Goal: Information Seeking & Learning: Learn about a topic

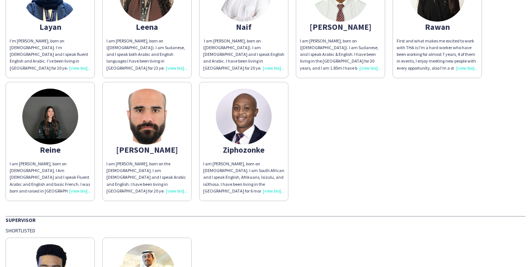
scroll to position [468, 0]
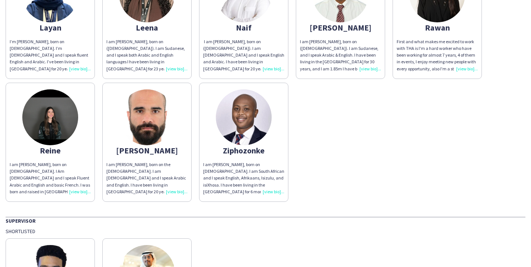
click at [276, 189] on div "I am [PERSON_NAME], born on [DEMOGRAPHIC_DATA]. I am South African and I speak …" at bounding box center [243, 178] width 81 height 34
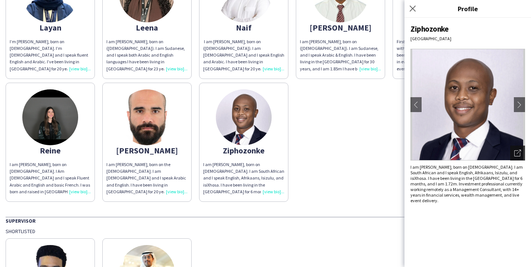
click at [517, 154] on icon at bounding box center [518, 152] width 4 height 4
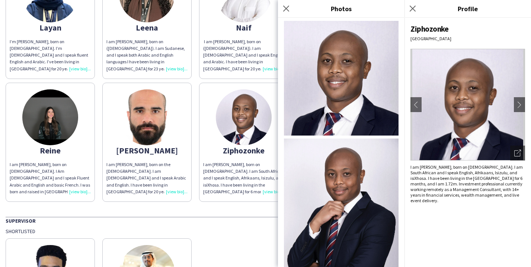
scroll to position [0, 0]
click at [459, 29] on div "Ziphozonke" at bounding box center [467, 29] width 115 height 10
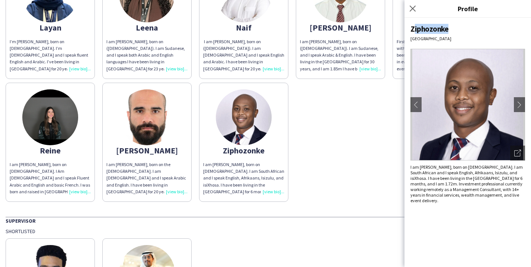
drag, startPoint x: 411, startPoint y: 26, endPoint x: 444, endPoint y: 31, distance: 32.8
click at [444, 31] on div "Ziphozonke" at bounding box center [467, 29] width 115 height 10
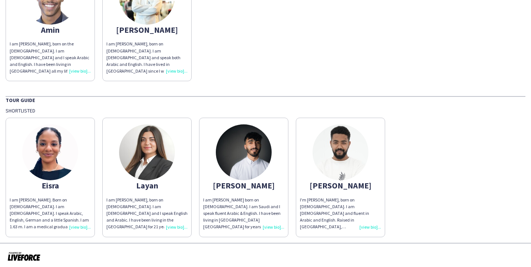
drag, startPoint x: 377, startPoint y: 118, endPoint x: 393, endPoint y: 134, distance: 22.1
click at [393, 134] on div "Eisra I am [PERSON_NAME]. Born on [DEMOGRAPHIC_DATA]. I am [DEMOGRAPHIC_DATA]. …" at bounding box center [266, 175] width 520 height 123
click at [327, 158] on img at bounding box center [341, 152] width 56 height 56
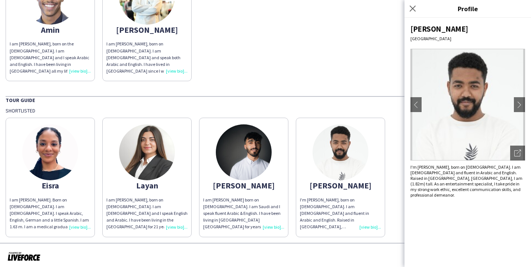
click at [289, 78] on div "[PERSON_NAME] am [PERSON_NAME], born on the [DEMOGRAPHIC_DATA]. I am [DEMOGRAPH…" at bounding box center [266, 19] width 520 height 123
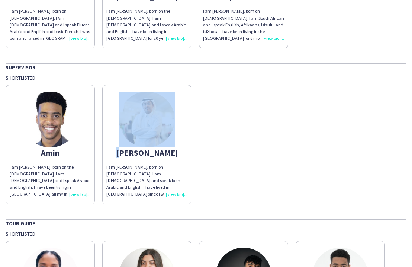
drag, startPoint x: 227, startPoint y: 100, endPoint x: 279, endPoint y: 102, distance: 51.7
click at [279, 102] on div "[PERSON_NAME] am [PERSON_NAME], born on the [DEMOGRAPHIC_DATA]. I am [DEMOGRAPH…" at bounding box center [206, 142] width 401 height 123
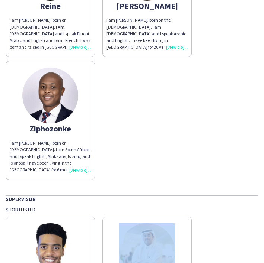
scroll to position [1253, 0]
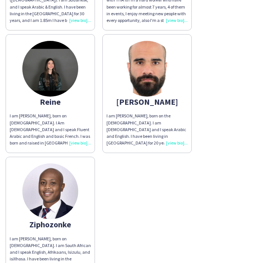
click at [150, 74] on img at bounding box center [147, 69] width 56 height 56
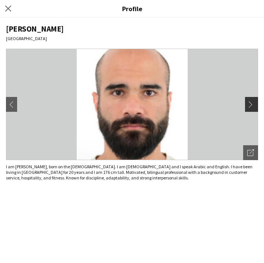
click at [250, 99] on button "chevron-right" at bounding box center [252, 104] width 15 height 15
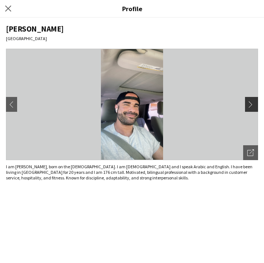
click at [251, 102] on app-icon "chevron-right" at bounding box center [252, 104] width 10 height 7
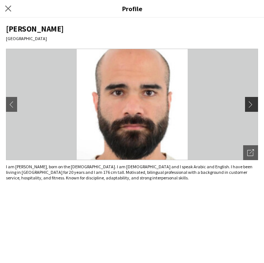
click at [251, 102] on app-icon "chevron-right" at bounding box center [252, 104] width 10 height 7
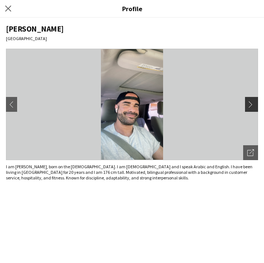
click at [251, 102] on app-icon "chevron-right" at bounding box center [252, 104] width 10 height 7
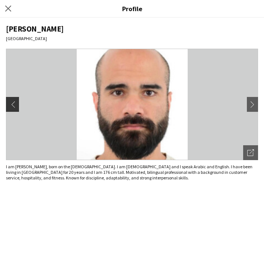
click at [15, 104] on app-icon "chevron-left" at bounding box center [11, 104] width 10 height 7
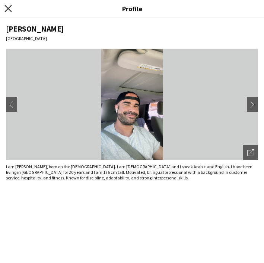
click at [5, 10] on icon "Close pop-in" at bounding box center [7, 8] width 7 height 7
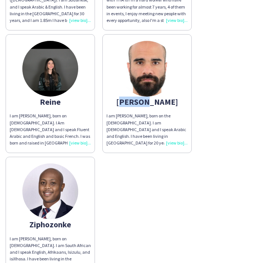
drag, startPoint x: 160, startPoint y: 98, endPoint x: 134, endPoint y: 100, distance: 26.5
click at [134, 100] on div "[PERSON_NAME]" at bounding box center [146, 102] width 81 height 7
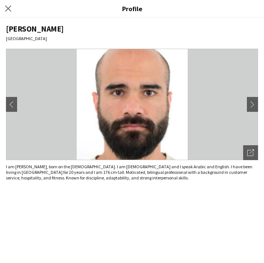
copy div "[PERSON_NAME]"
click at [9, 9] on icon at bounding box center [7, 8] width 7 height 7
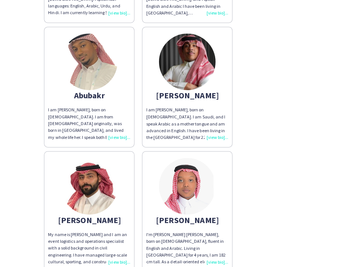
scroll to position [189, 0]
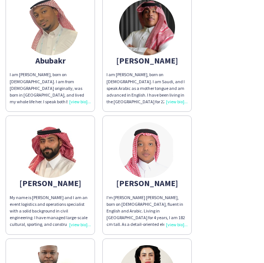
click at [141, 154] on img at bounding box center [147, 150] width 56 height 56
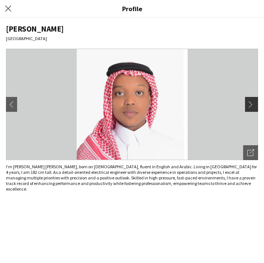
click at [257, 109] on button "chevron-right" at bounding box center [252, 104] width 15 height 15
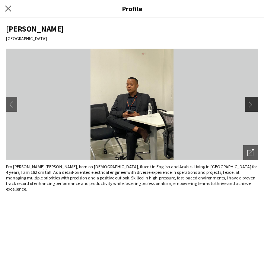
click at [251, 106] on app-icon "chevron-right" at bounding box center [252, 104] width 10 height 7
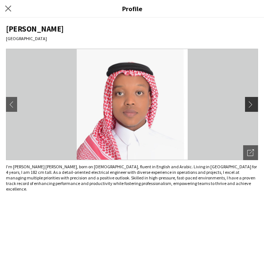
click at [251, 106] on app-icon "chevron-right" at bounding box center [252, 104] width 10 height 7
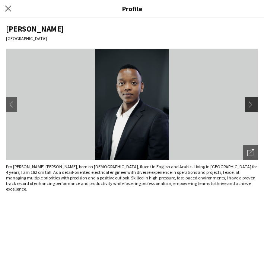
click at [253, 104] on app-icon "chevron-right" at bounding box center [252, 104] width 10 height 7
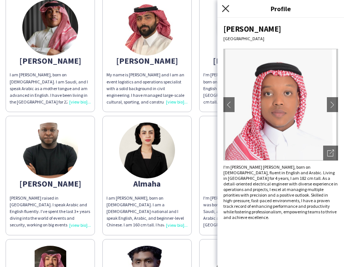
click at [224, 9] on icon "Close pop-in" at bounding box center [225, 8] width 7 height 7
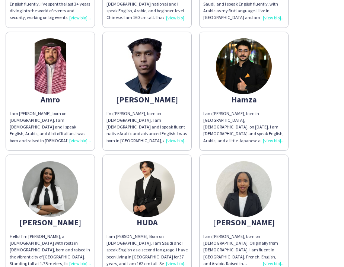
scroll to position [385, 0]
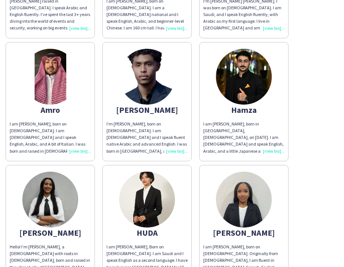
click at [155, 85] on img at bounding box center [147, 77] width 56 height 56
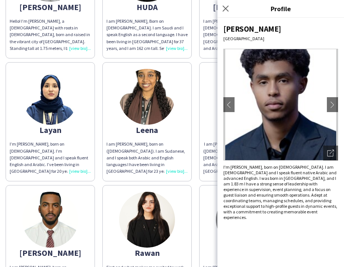
scroll to position [641, 0]
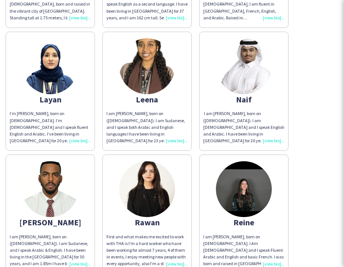
scroll to position [651, 0]
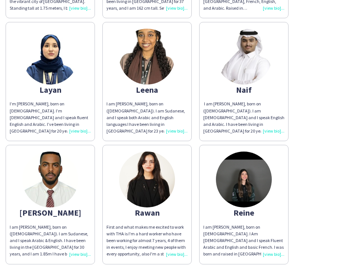
click at [246, 57] on img at bounding box center [244, 57] width 56 height 56
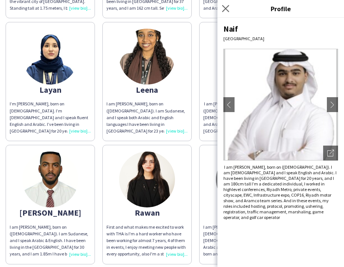
click at [222, 9] on app-icon "Close pop-in" at bounding box center [225, 8] width 11 height 11
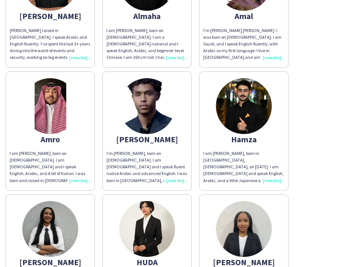
scroll to position [356, 0]
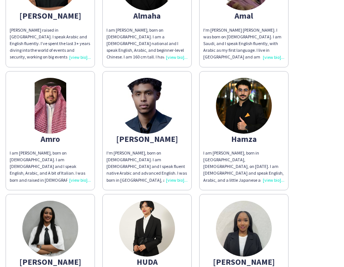
click at [50, 119] on img at bounding box center [50, 106] width 56 height 56
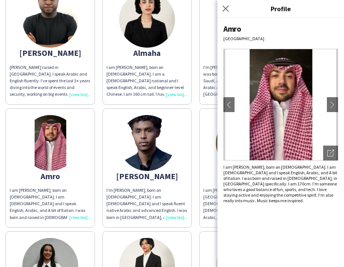
scroll to position [273, 0]
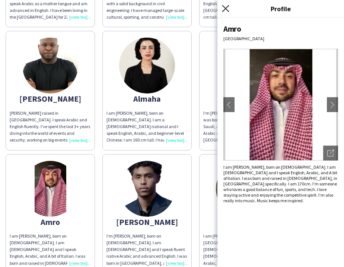
click at [226, 6] on icon "Close pop-in" at bounding box center [225, 8] width 7 height 7
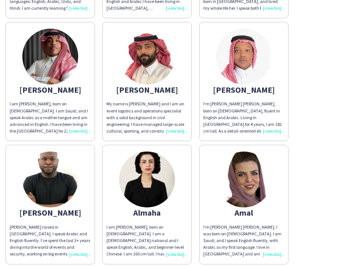
scroll to position [140, 0]
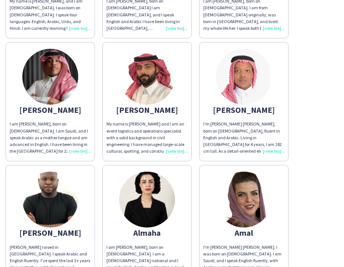
click at [147, 77] on img at bounding box center [147, 77] width 56 height 56
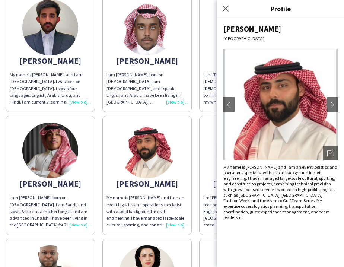
scroll to position [63, 0]
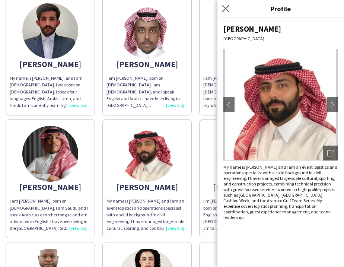
click at [224, 12] on app-icon "Close pop-in" at bounding box center [225, 8] width 11 height 11
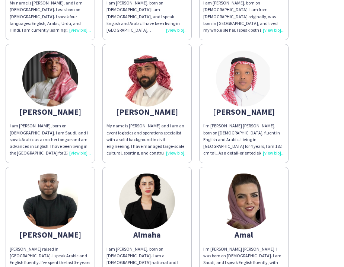
scroll to position [143, 0]
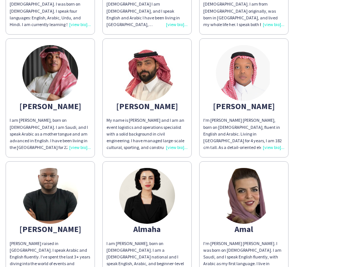
click at [62, 195] on img at bounding box center [50, 196] width 56 height 56
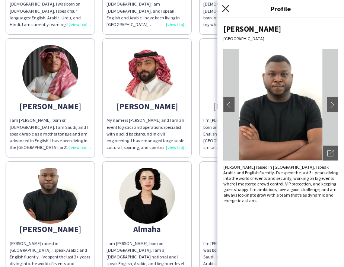
click at [225, 8] on icon at bounding box center [225, 8] width 7 height 7
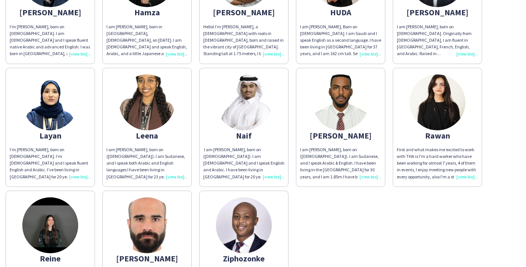
scroll to position [360, 0]
click at [243, 104] on img at bounding box center [244, 102] width 56 height 56
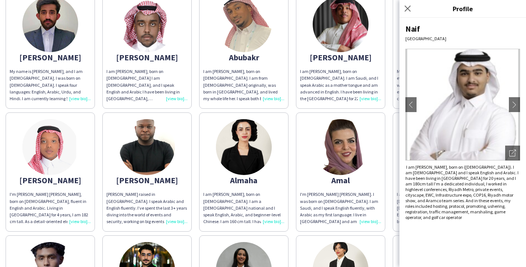
scroll to position [57, 0]
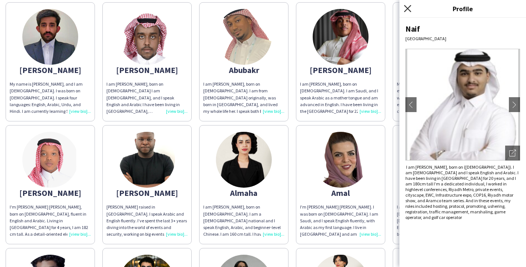
click at [407, 7] on icon "Close pop-in" at bounding box center [407, 8] width 7 height 7
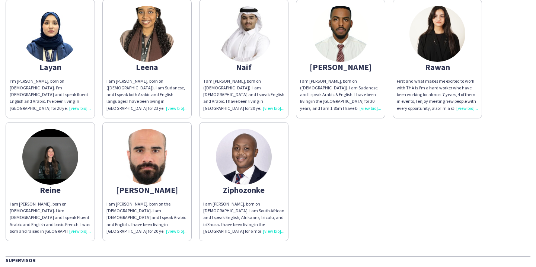
scroll to position [440, 0]
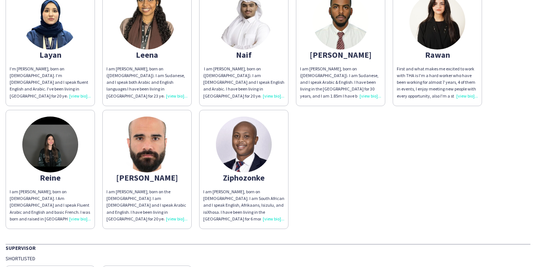
click at [51, 151] on img at bounding box center [50, 144] width 56 height 56
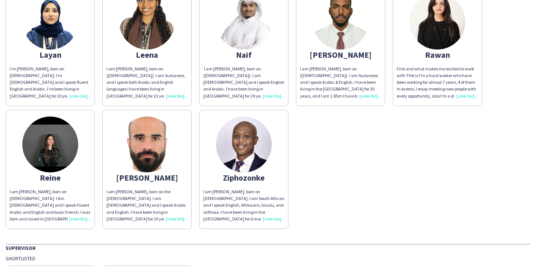
click at [443, 17] on img at bounding box center [437, 22] width 56 height 56
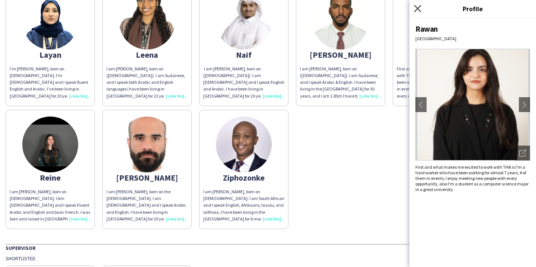
click at [419, 7] on icon at bounding box center [417, 8] width 7 height 7
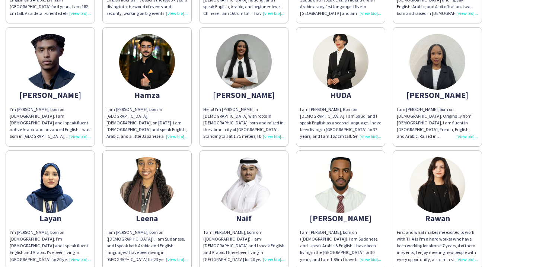
scroll to position [249, 0]
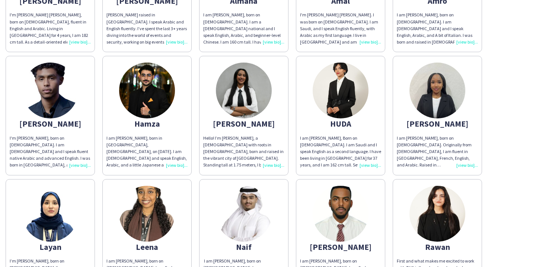
click at [431, 90] on img at bounding box center [437, 91] width 56 height 56
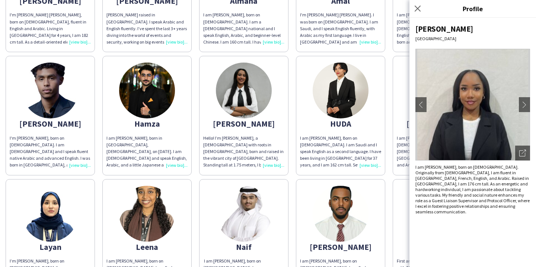
click at [415, 3] on div "Close pop-in" at bounding box center [418, 8] width 19 height 17
click at [418, 10] on icon "Close pop-in" at bounding box center [417, 8] width 7 height 7
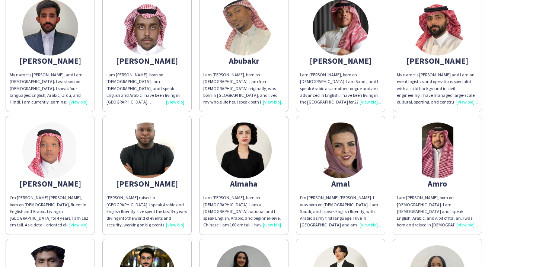
scroll to position [47, 0]
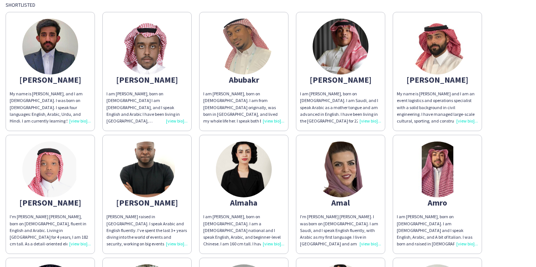
drag, startPoint x: 336, startPoint y: 55, endPoint x: 326, endPoint y: 0, distance: 55.6
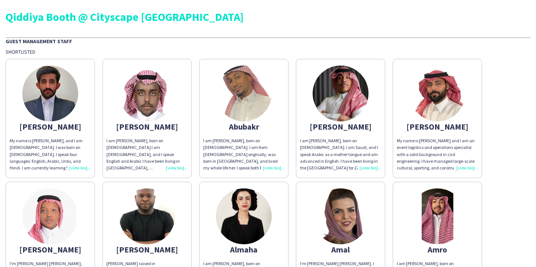
scroll to position [0, 0]
click at [45, 18] on div "Qiddiya Booth @ Cityscape [GEOGRAPHIC_DATA]" at bounding box center [268, 16] width 525 height 11
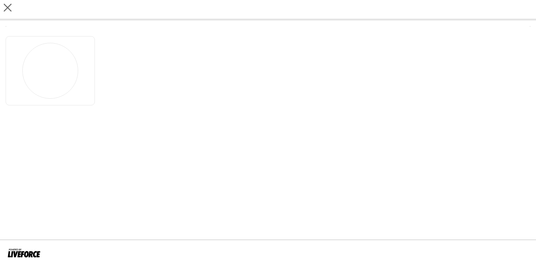
click at [5, 3] on div "close" at bounding box center [268, 10] width 536 height 20
click at [9, 10] on icon at bounding box center [8, 8] width 8 height 8
